Goal: Task Accomplishment & Management: Manage account settings

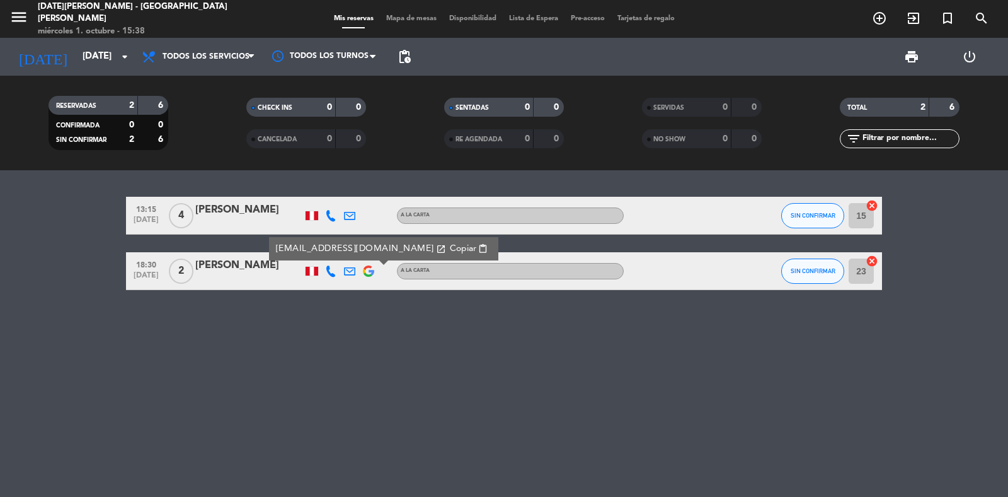
click at [11, 14] on icon "menu" at bounding box center [18, 17] width 19 height 19
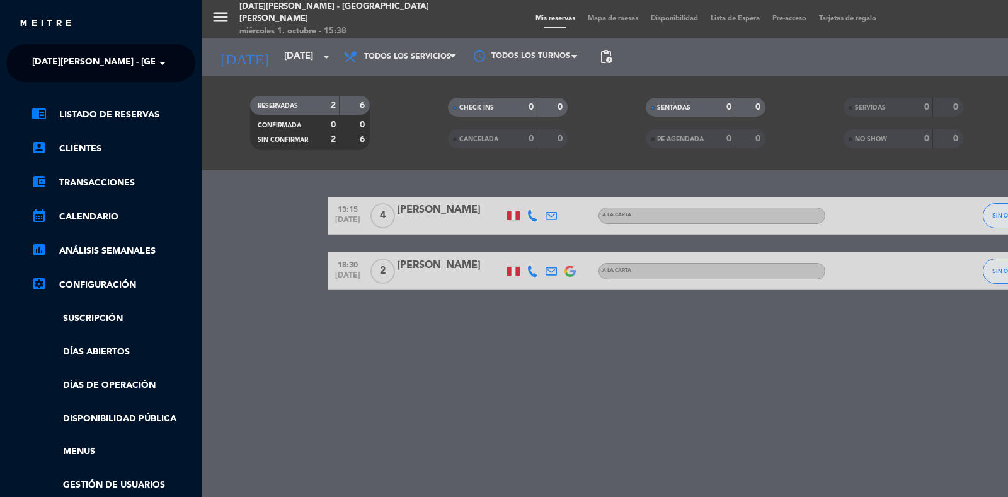
click at [82, 67] on span "[DATE][PERSON_NAME] - [GEOGRAPHIC_DATA][PERSON_NAME]" at bounding box center [169, 63] width 275 height 26
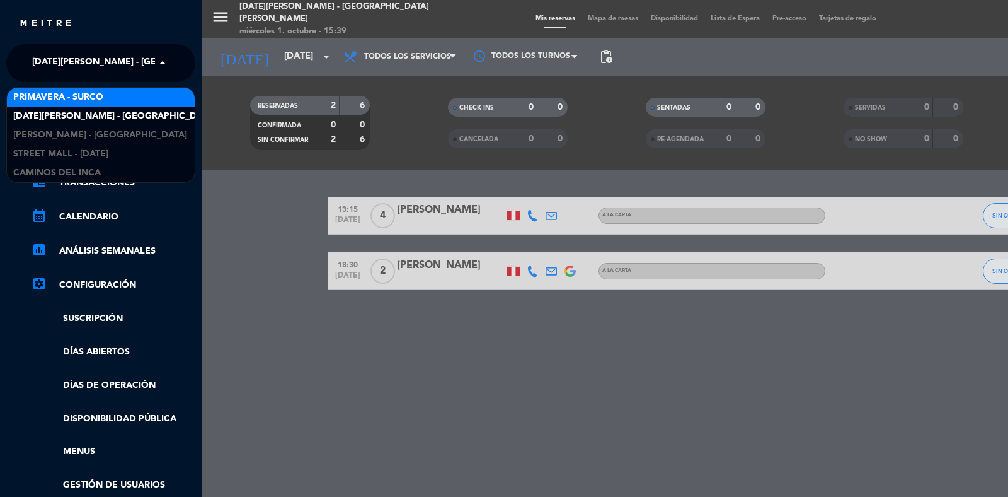
click at [76, 104] on span "Primavera - Surco" at bounding box center [58, 97] width 90 height 14
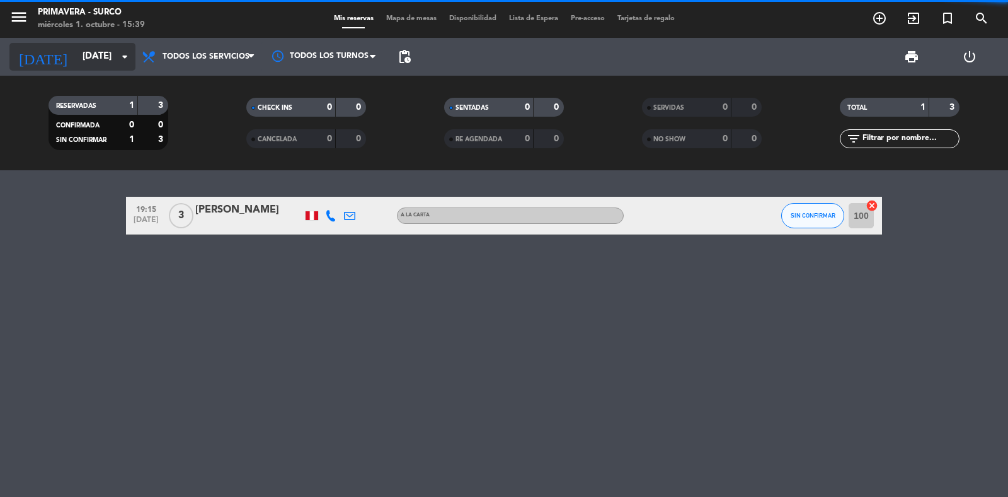
click at [76, 55] on input "[DATE]" at bounding box center [137, 57] width 122 height 24
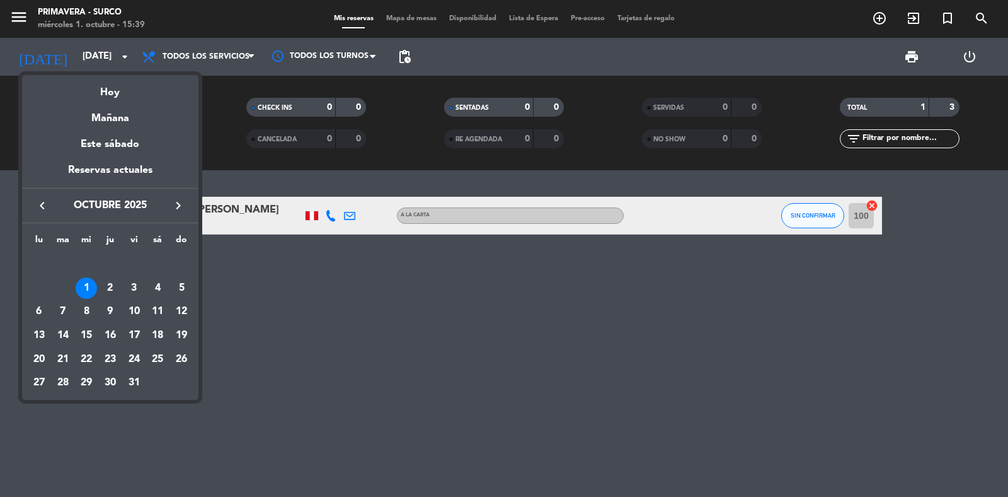
click at [322, 205] on div at bounding box center [504, 248] width 1008 height 497
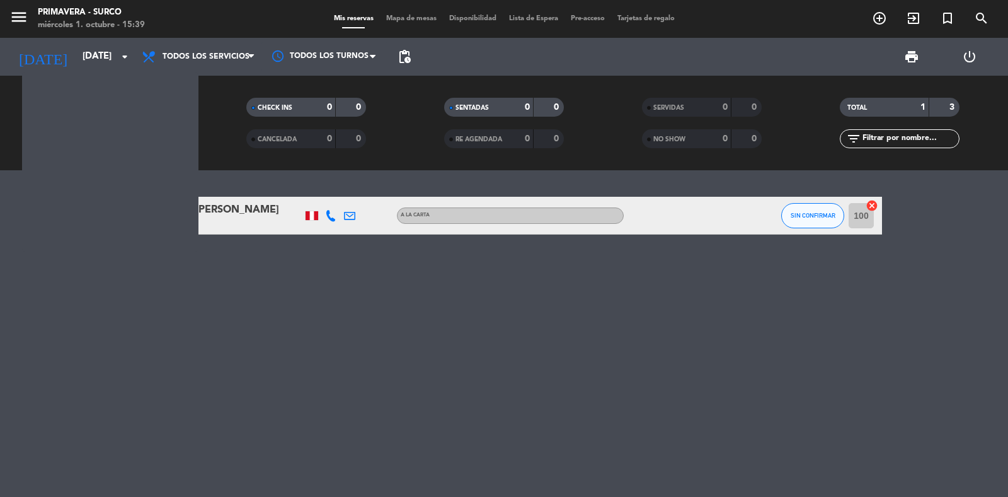
click at [332, 212] on icon at bounding box center [330, 215] width 11 height 11
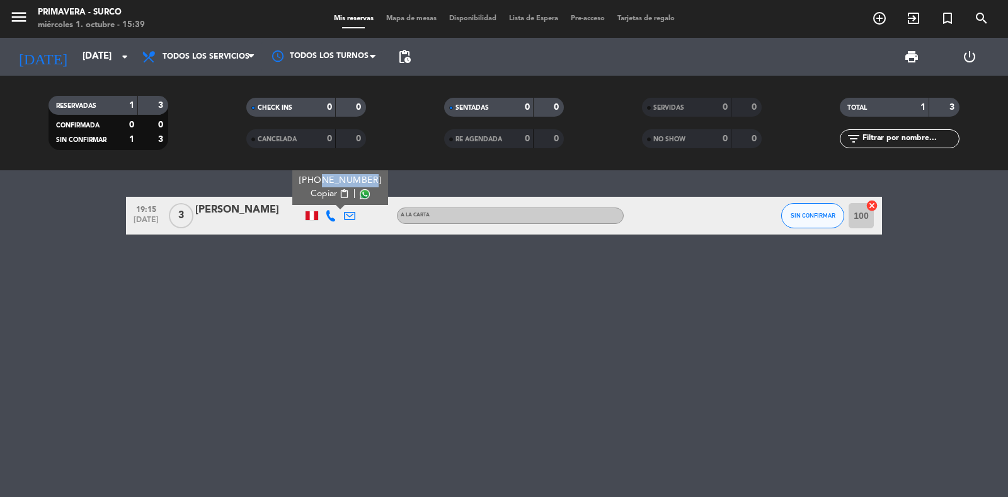
copy div "991085406"
drag, startPoint x: 313, startPoint y: 181, endPoint x: 363, endPoint y: 183, distance: 49.8
click at [363, 183] on div "[PHONE_NUMBER] Copiar content_paste |" at bounding box center [340, 187] width 96 height 35
click at [345, 212] on icon at bounding box center [349, 215] width 11 height 11
click at [430, 192] on span "Copiar" at bounding box center [432, 193] width 26 height 13
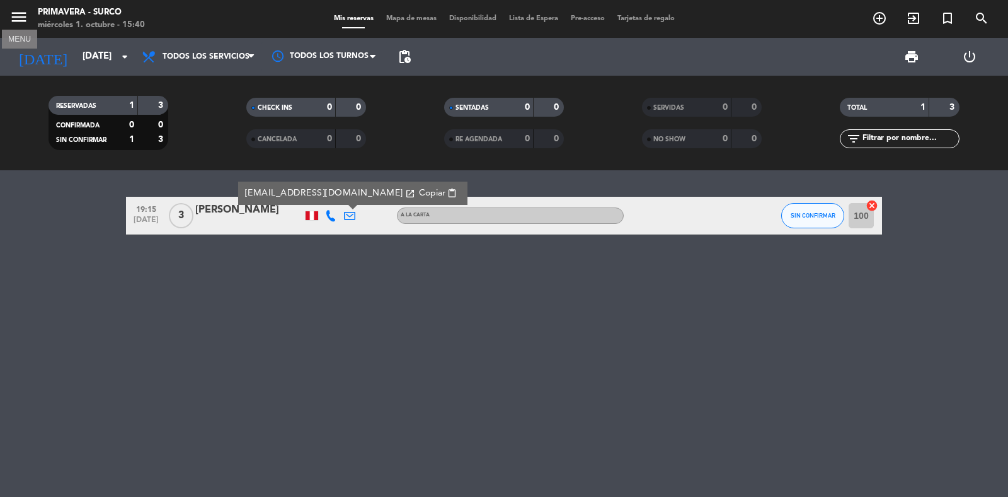
click at [19, 13] on icon "menu" at bounding box center [18, 17] width 19 height 19
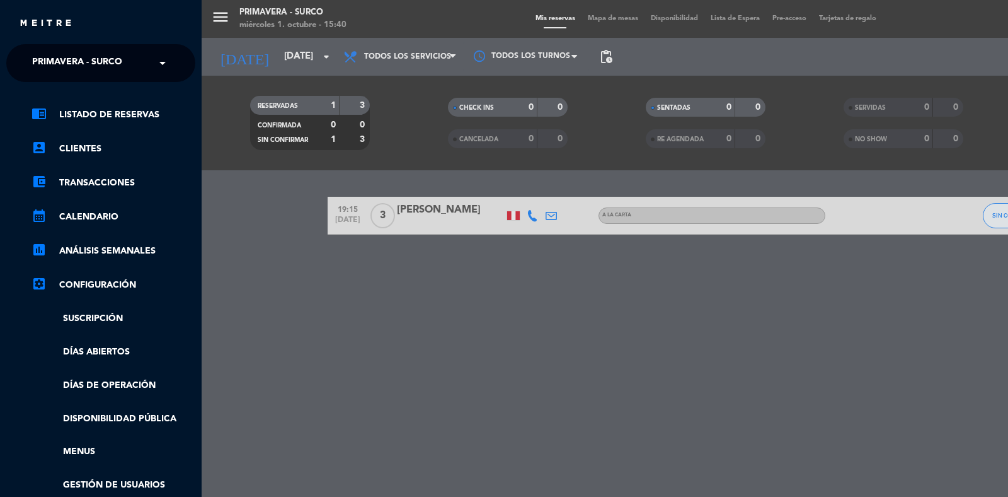
click at [58, 50] on span "Primavera - Surco" at bounding box center [77, 63] width 90 height 26
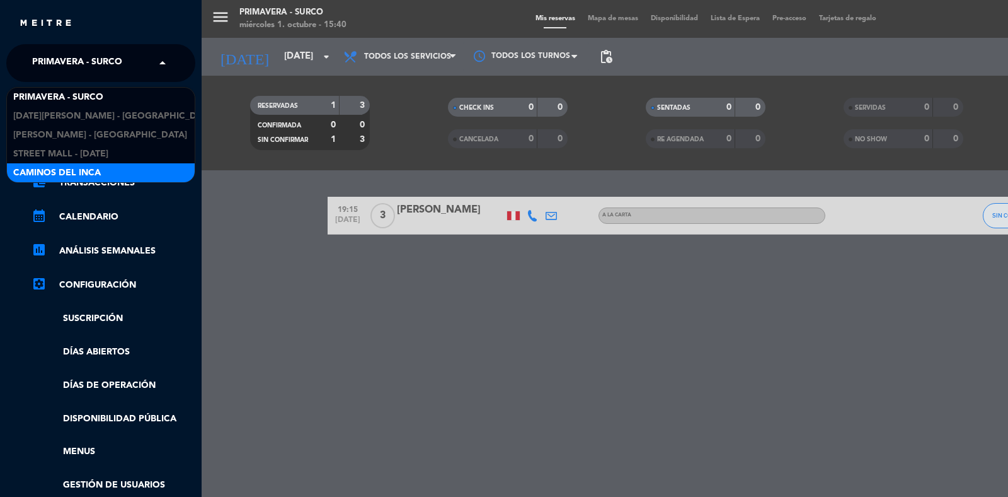
click at [107, 171] on div "Caminos del Inca" at bounding box center [101, 172] width 188 height 19
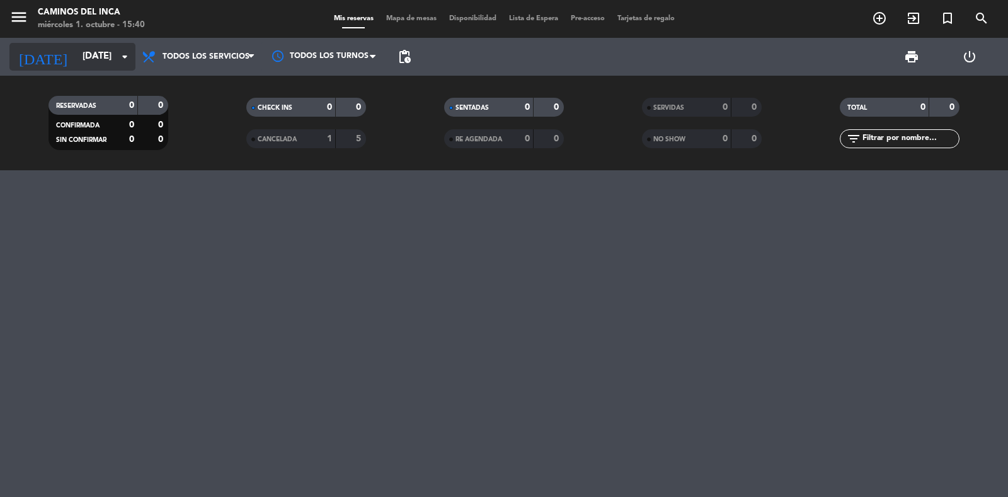
click at [86, 69] on div "[DATE] [DATE] arrow_drop_down" at bounding box center [72, 57] width 126 height 28
